Goal: Task Accomplishment & Management: Manage account settings

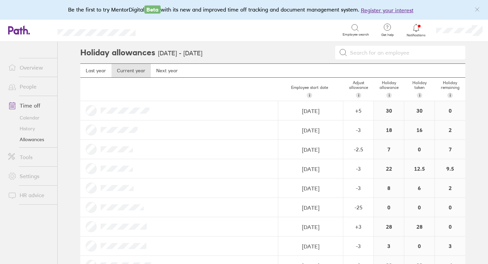
click at [38, 88] on link "People" at bounding box center [30, 87] width 55 height 14
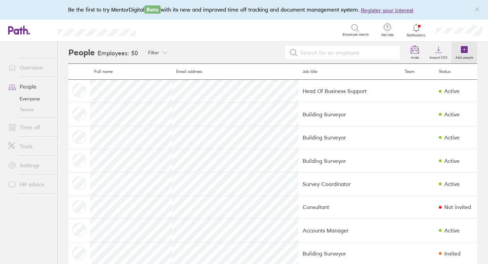
click at [464, 47] on icon at bounding box center [464, 49] width 7 height 7
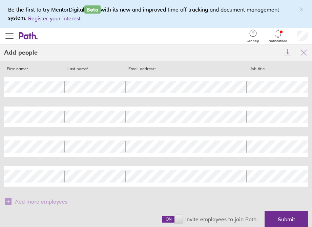
click at [172, 220] on span at bounding box center [172, 219] width 20 height 7
click at [162, 221] on input "checkbox" at bounding box center [162, 221] width 0 height 0
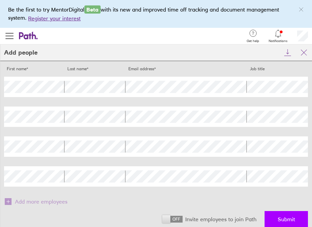
click at [279, 217] on span "Submit" at bounding box center [286, 219] width 17 height 6
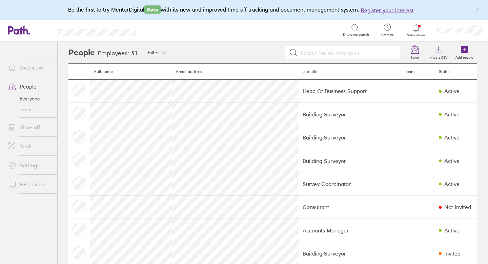
click at [27, 87] on link "People" at bounding box center [30, 87] width 55 height 14
click at [34, 127] on link "Time off" at bounding box center [30, 127] width 55 height 14
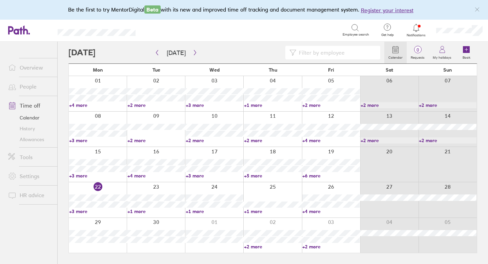
click at [37, 140] on link "Allowances" at bounding box center [30, 139] width 55 height 11
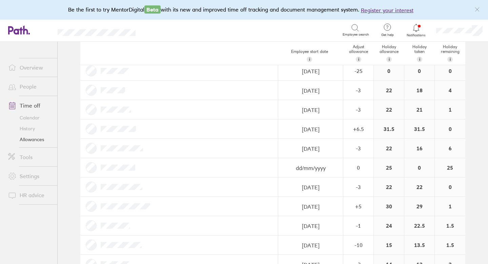
scroll to position [581, 0]
click at [309, 165] on input "dd/mm/yyyy" at bounding box center [311, 167] width 64 height 19
select select "August"
select select "2025"
select select "September"
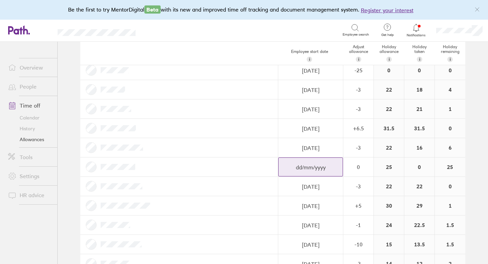
select select "2025"
select select "October"
select select "2025"
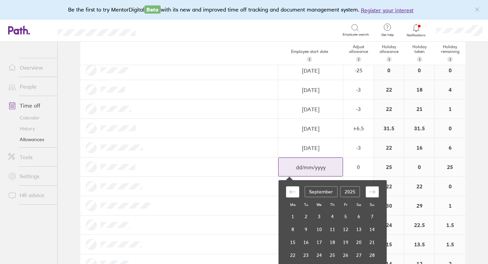
click at [370, 188] on icon "Move forward to switch to the next month." at bounding box center [372, 191] width 6 height 6
select select "November"
select select "2025"
click at [320, 215] on td "1" at bounding box center [319, 216] width 13 height 13
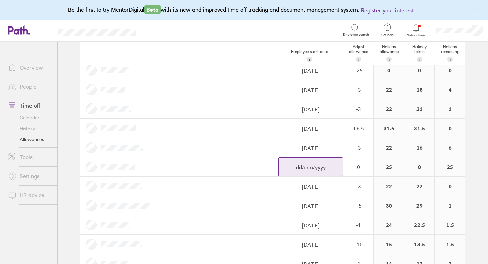
click at [334, 168] on input "dd/mm/yyyy" at bounding box center [311, 167] width 64 height 19
select select "August"
select select "2025"
select select "September"
select select "2025"
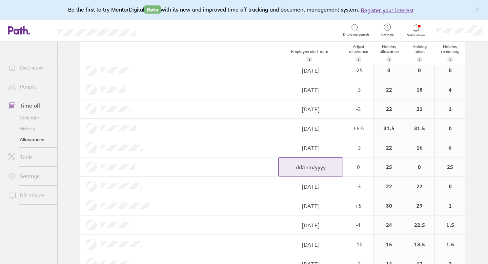
select select "October"
select select "2025"
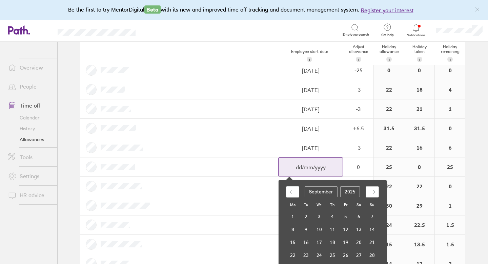
type input "01/10/2025"
click at [371, 189] on icon "Move forward to switch to the next month." at bounding box center [372, 191] width 6 height 6
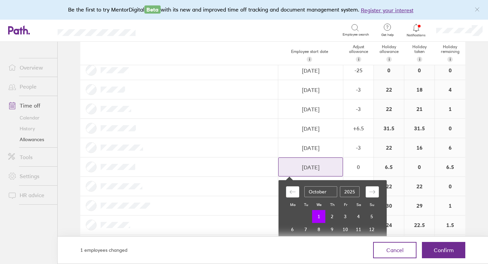
select select "November"
select select "2025"
click at [322, 213] on td "1" at bounding box center [319, 216] width 13 height 13
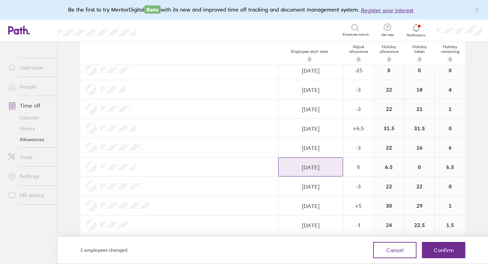
click at [448, 263] on div "1 employees changed Cancel Confirm" at bounding box center [273, 250] width 430 height 28
click at [449, 252] on span "Confirm" at bounding box center [444, 250] width 20 height 6
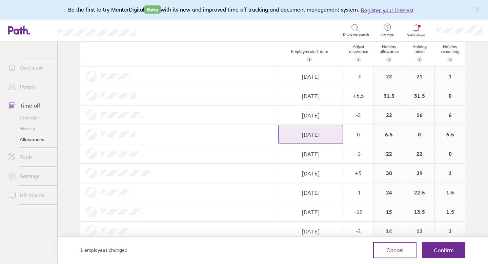
scroll to position [617, 0]
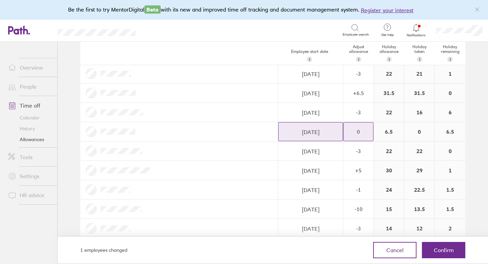
click at [367, 134] on div "0" at bounding box center [358, 131] width 29 height 6
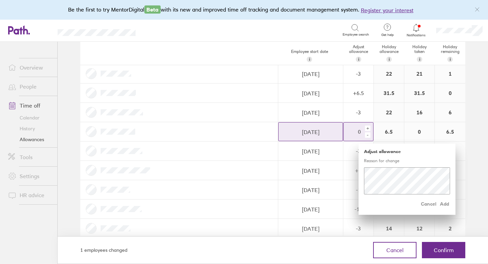
click at [368, 137] on div "-" at bounding box center [367, 134] width 5 height 5
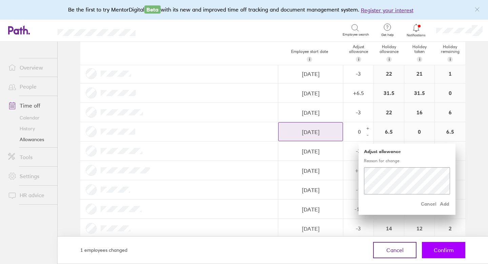
click at [438, 253] on button "Confirm" at bounding box center [443, 250] width 43 height 16
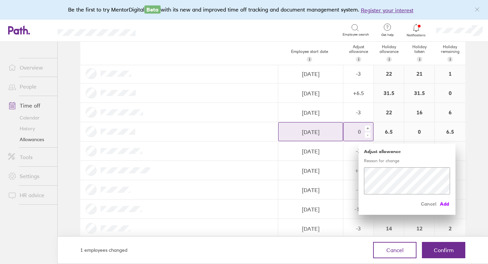
click at [444, 204] on span "Add" at bounding box center [444, 203] width 11 height 11
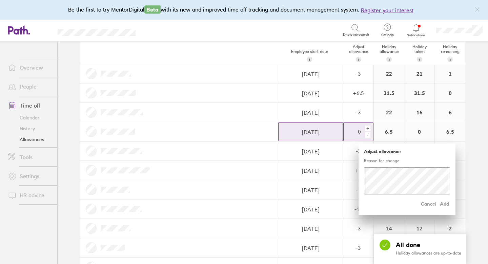
click at [369, 134] on div "-" at bounding box center [367, 134] width 5 height 5
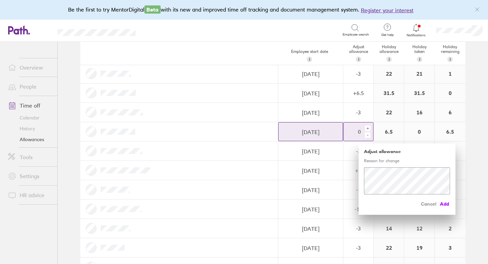
click at [444, 204] on span "Add" at bounding box center [444, 203] width 11 height 11
click at [370, 135] on div "+ -" at bounding box center [368, 131] width 9 height 15
click at [369, 135] on div "-" at bounding box center [367, 134] width 5 height 5
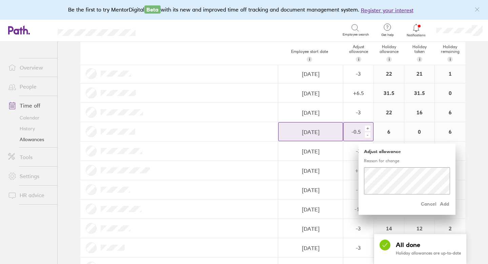
click at [369, 135] on div "-" at bounding box center [367, 134] width 5 height 5
click at [367, 136] on div "-" at bounding box center [367, 134] width 5 height 5
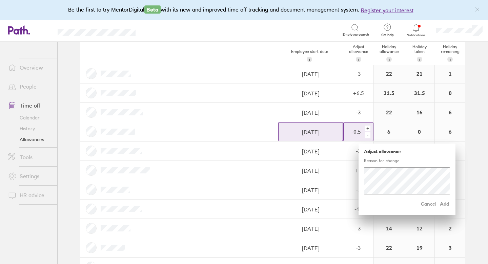
click at [367, 136] on div "-" at bounding box center [367, 134] width 5 height 5
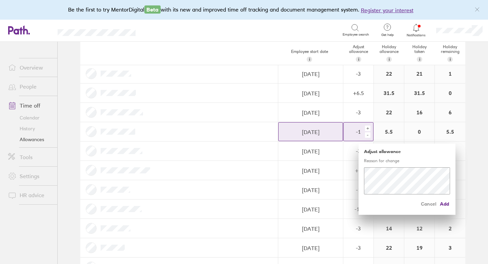
click at [367, 136] on div "-" at bounding box center [367, 134] width 5 height 5
click at [444, 202] on span "Add" at bounding box center [444, 203] width 11 height 11
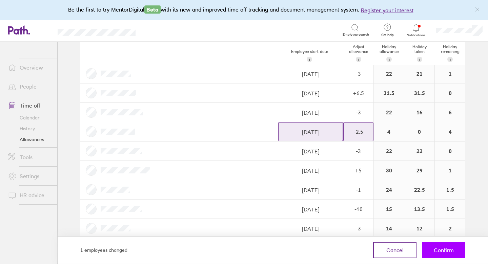
click at [446, 245] on button "Confirm" at bounding box center [443, 250] width 43 height 16
click at [443, 250] on span "Confirm" at bounding box center [444, 250] width 20 height 6
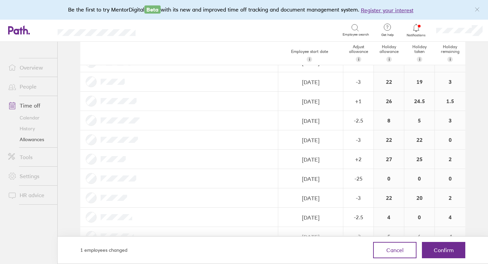
scroll to position [792, 0]
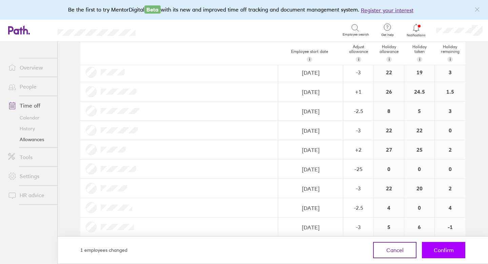
click at [438, 247] on span "Confirm" at bounding box center [444, 250] width 20 height 6
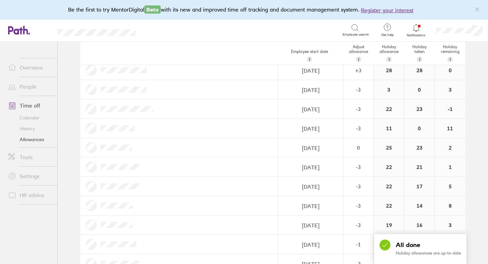
scroll to position [0, 0]
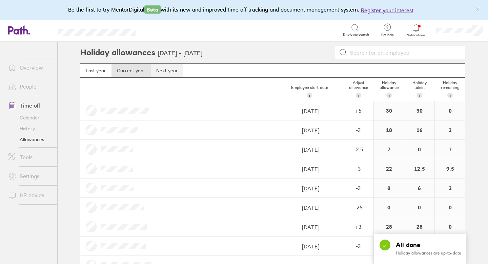
click at [173, 72] on link "Next year" at bounding box center [167, 71] width 33 height 14
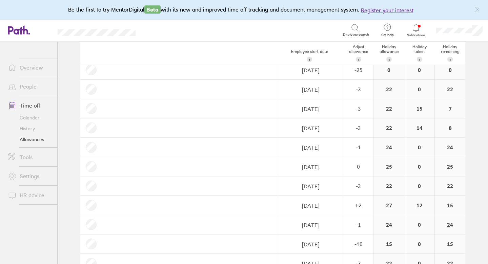
scroll to position [584, 0]
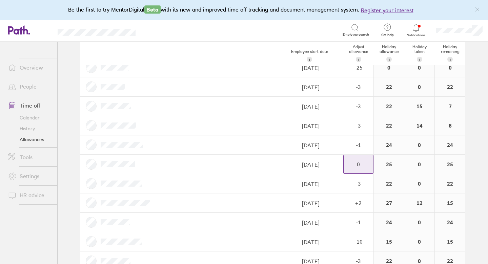
click at [361, 166] on div "0" at bounding box center [358, 164] width 29 height 6
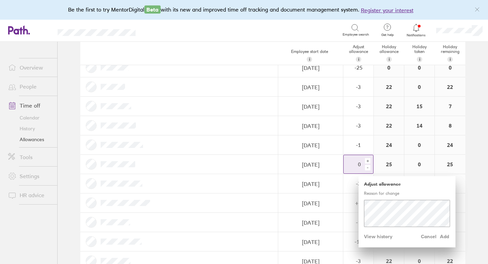
click at [369, 169] on div "-" at bounding box center [367, 167] width 5 height 5
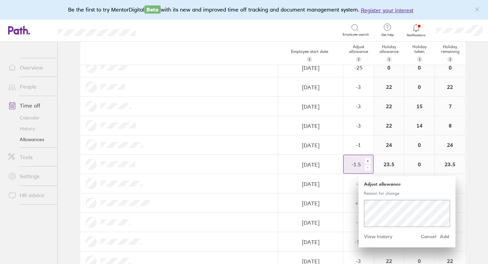
click at [369, 169] on div "-" at bounding box center [367, 167] width 5 height 5
click at [370, 167] on div "-" at bounding box center [367, 167] width 5 height 5
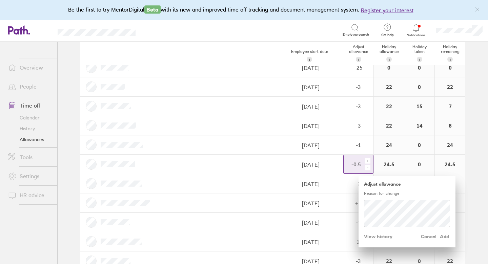
click at [370, 167] on div "-" at bounding box center [367, 167] width 5 height 5
click at [443, 235] on span "Add" at bounding box center [444, 236] width 11 height 11
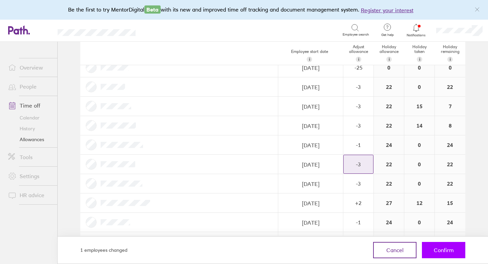
click at [442, 247] on span "Confirm" at bounding box center [444, 250] width 20 height 6
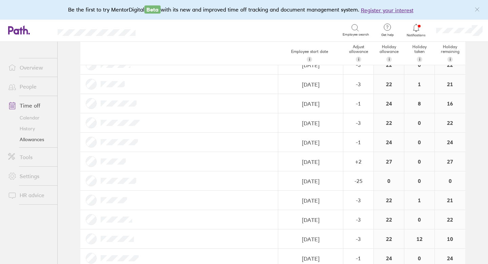
scroll to position [833, 0]
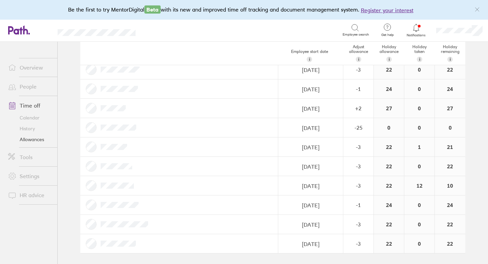
click at [416, 27] on icon at bounding box center [416, 28] width 8 height 8
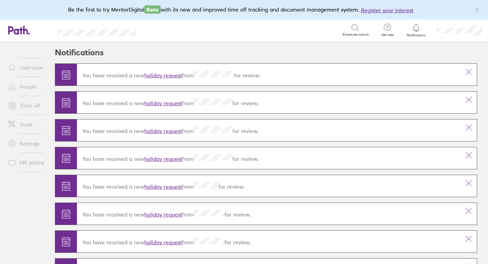
click at [27, 107] on link "Time off" at bounding box center [30, 106] width 55 height 14
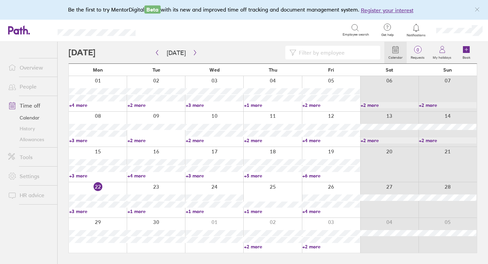
click at [311, 56] on input at bounding box center [336, 52] width 80 height 13
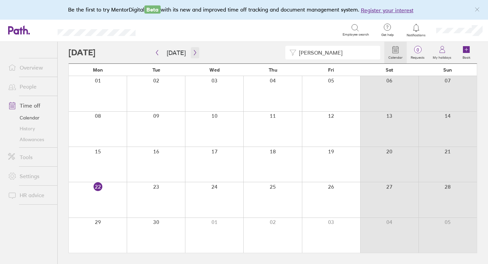
type input "peter"
click at [194, 55] on icon "button" at bounding box center [195, 52] width 2 height 5
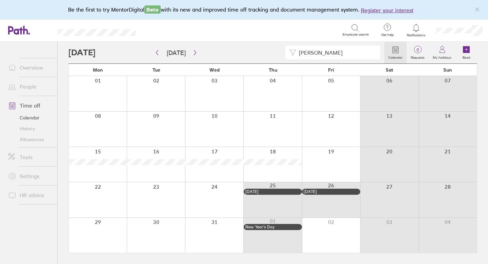
click at [33, 141] on link "Allowances" at bounding box center [30, 139] width 55 height 11
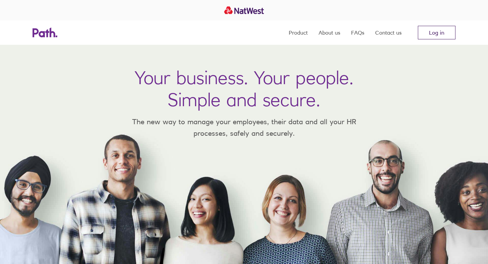
click at [312, 37] on link "Log in" at bounding box center [437, 33] width 38 height 14
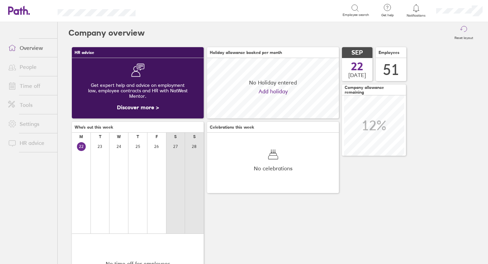
scroll to position [60, 132]
click at [28, 69] on link "People" at bounding box center [30, 67] width 55 height 14
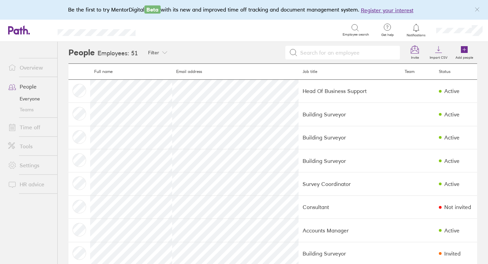
click at [27, 125] on link "Time off" at bounding box center [30, 127] width 55 height 14
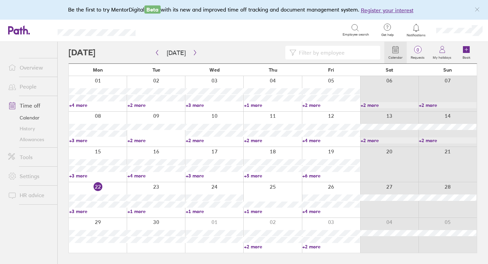
click at [312, 53] on input at bounding box center [336, 52] width 80 height 13
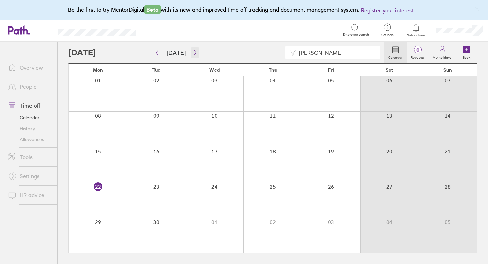
type input "sarah"
click at [194, 51] on icon "button" at bounding box center [195, 52] width 2 height 5
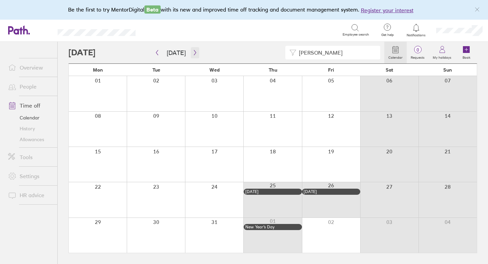
click at [193, 52] on icon "button" at bounding box center [195, 52] width 5 height 5
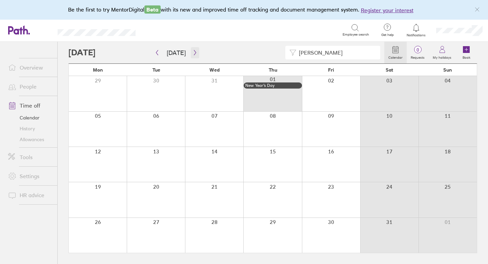
click at [193, 52] on icon "button" at bounding box center [195, 52] width 5 height 5
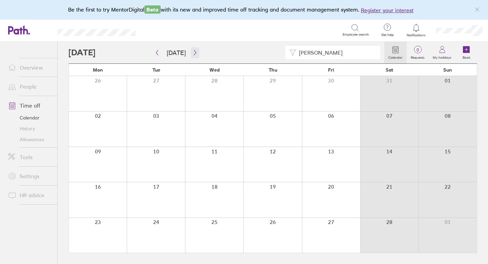
click at [193, 52] on icon "button" at bounding box center [195, 52] width 5 height 5
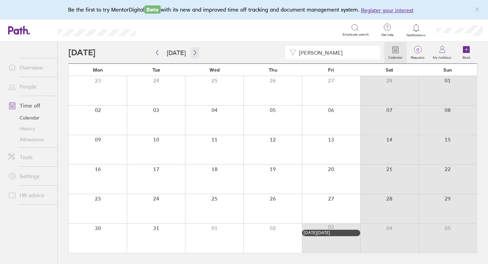
click at [193, 52] on icon "button" at bounding box center [195, 52] width 5 height 5
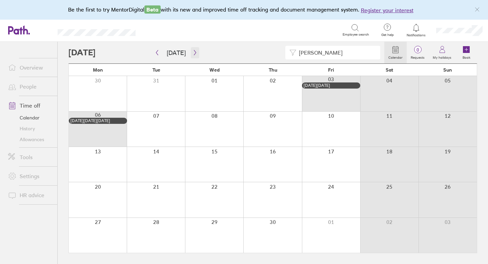
click at [193, 52] on icon "button" at bounding box center [195, 52] width 5 height 5
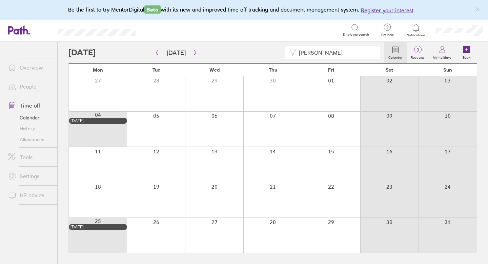
drag, startPoint x: 325, startPoint y: 51, endPoint x: 278, endPoint y: 52, distance: 47.1
click at [278, 52] on div "sarah" at bounding box center [226, 53] width 316 height 14
click at [34, 138] on link "Allowances" at bounding box center [30, 139] width 55 height 11
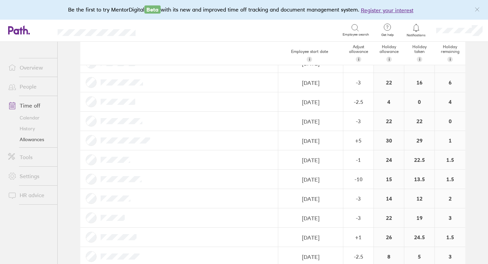
scroll to position [649, 0]
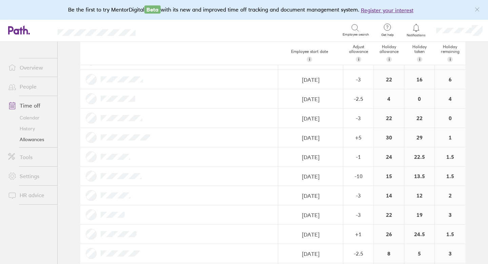
click at [25, 140] on link "Allowances" at bounding box center [30, 139] width 55 height 11
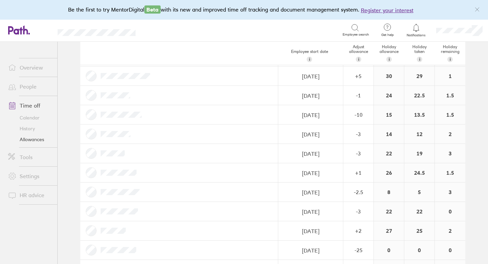
scroll to position [712, 0]
click at [30, 85] on link "People" at bounding box center [30, 87] width 55 height 14
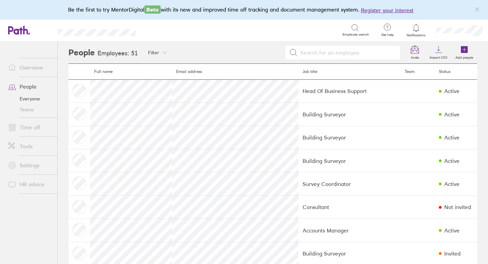
click at [31, 127] on link "Time off" at bounding box center [30, 127] width 55 height 14
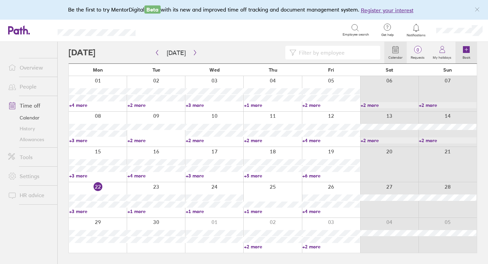
click at [465, 48] on icon at bounding box center [466, 49] width 7 height 7
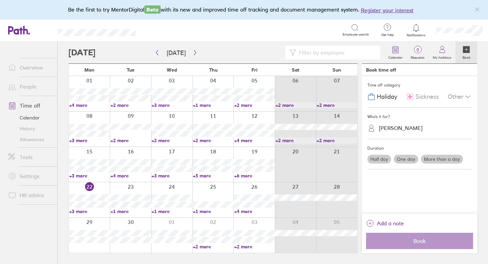
click at [406, 129] on div "Kirsty Martin" at bounding box center [401, 128] width 44 height 6
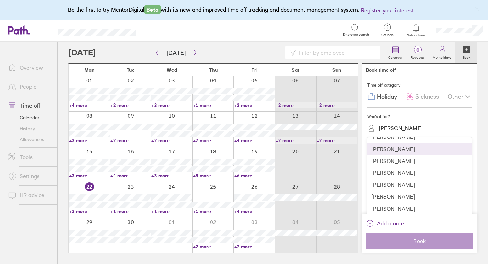
scroll to position [464, 0]
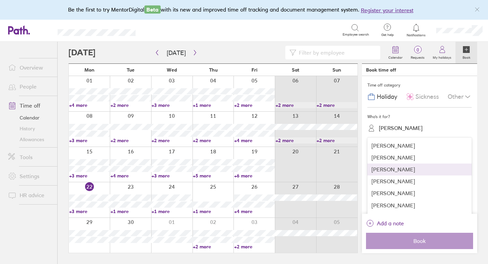
click at [404, 169] on div "Peter Woolford" at bounding box center [419, 169] width 104 height 12
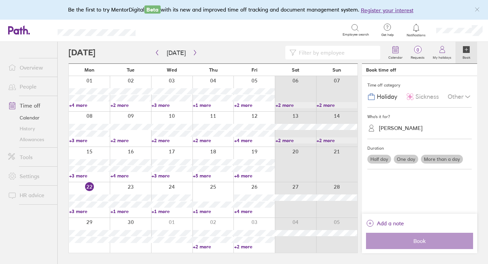
click at [440, 157] on label "More than a day" at bounding box center [442, 159] width 42 height 9
click at [0, 0] on input "More than a day" at bounding box center [0, 0] width 0 height 0
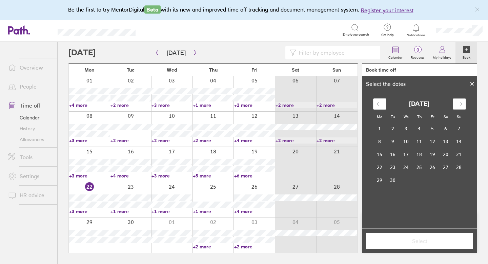
click at [462, 106] on icon "Move forward to switch to the next month." at bounding box center [459, 104] width 6 height 6
click at [383, 164] on td "22" at bounding box center [379, 167] width 13 height 13
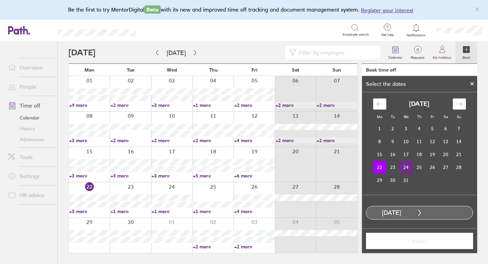
click at [406, 166] on td "24" at bounding box center [406, 167] width 13 height 13
click at [415, 240] on span "Select" at bounding box center [420, 241] width 98 height 6
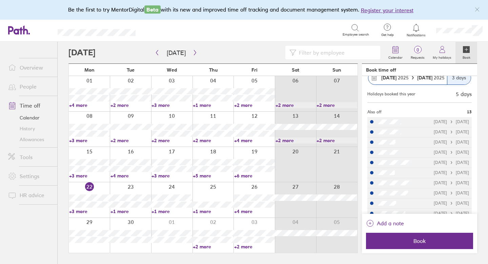
scroll to position [116, 0]
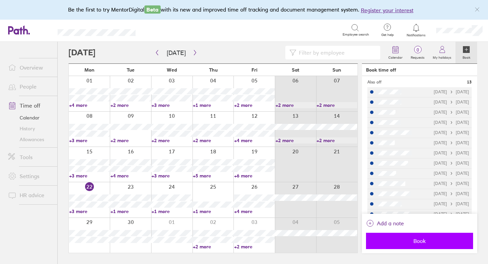
click at [420, 241] on span "Book" at bounding box center [420, 241] width 98 height 6
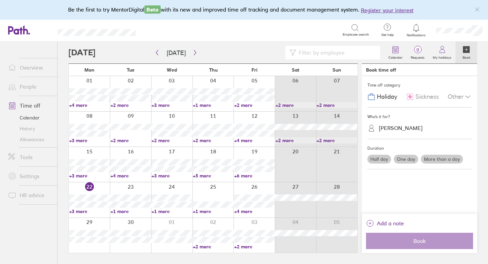
scroll to position [0, 0]
click at [36, 141] on link "Allowances" at bounding box center [30, 139] width 55 height 11
